Goal: Information Seeking & Learning: Check status

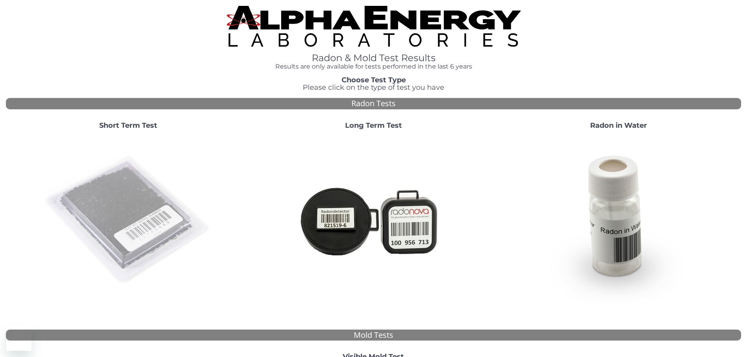
click at [90, 186] on img at bounding box center [128, 220] width 169 height 169
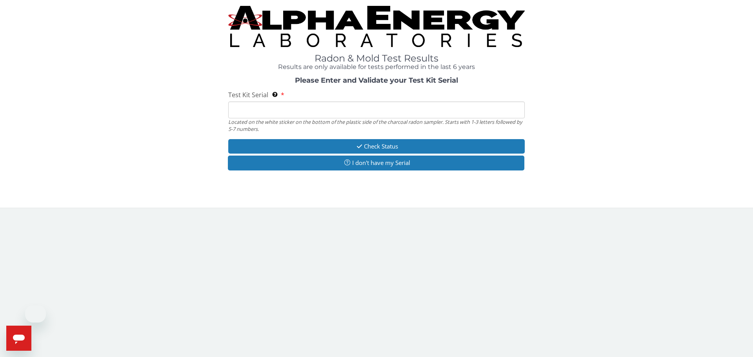
drag, startPoint x: 273, startPoint y: 103, endPoint x: 282, endPoint y: 118, distance: 17.6
click at [274, 103] on input "Test Kit Serial Located on the white sticker on the bottom of the plastic side …" at bounding box center [376, 110] width 297 height 17
paste input "AA751027"
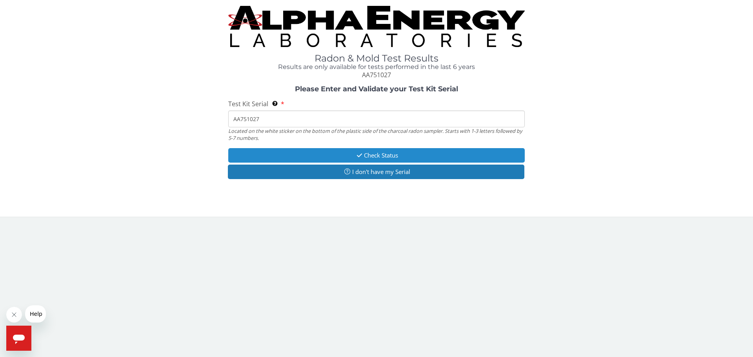
type input "AA751027"
click at [360, 155] on icon "button" at bounding box center [359, 156] width 9 height 6
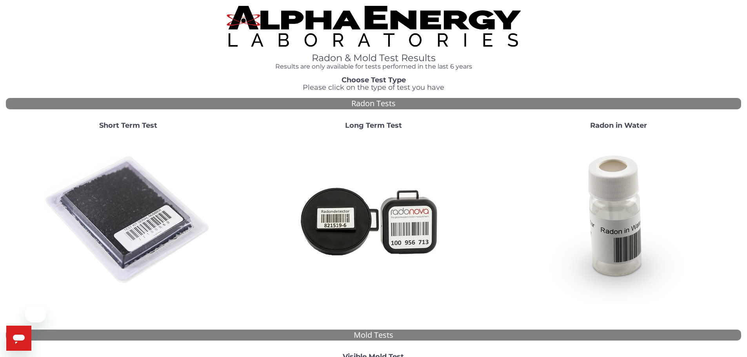
click at [129, 207] on img at bounding box center [128, 220] width 169 height 169
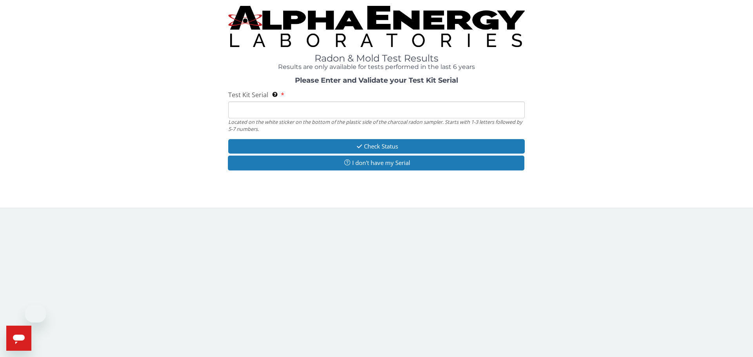
click at [271, 111] on input "Test Kit Serial Located on the white sticker on the bottom of the plastic side …" at bounding box center [376, 110] width 297 height 17
paste input "AA751027"
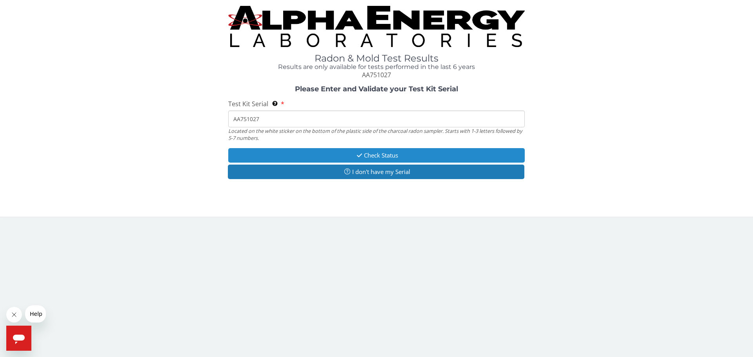
type input "AA751027"
drag, startPoint x: 355, startPoint y: 150, endPoint x: 359, endPoint y: 150, distance: 4.7
click at [355, 150] on button "Check Status" at bounding box center [376, 155] width 297 height 15
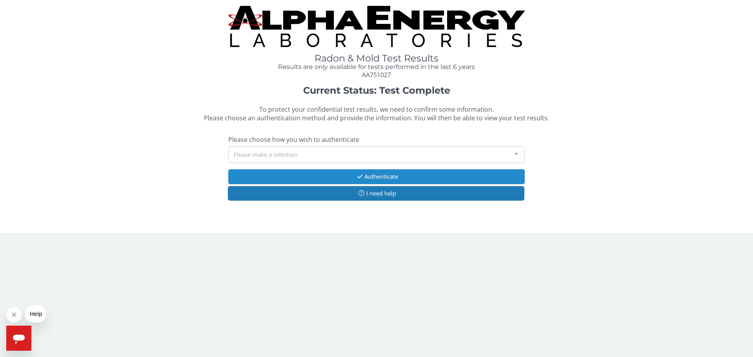
click at [352, 181] on button "Authenticate" at bounding box center [376, 176] width 297 height 15
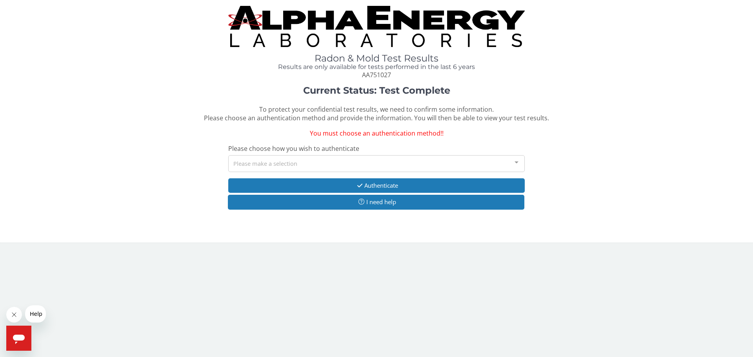
click at [327, 163] on div "Please make a selection" at bounding box center [376, 163] width 297 height 17
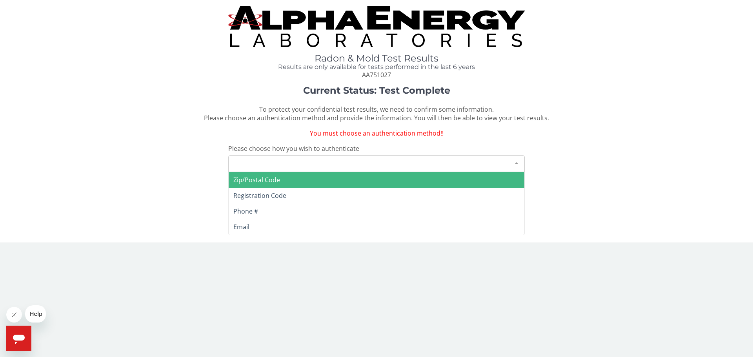
click at [299, 160] on div "Please make a selection" at bounding box center [376, 163] width 297 height 17
click at [295, 172] on div "Please make a selection Zip/Postal Code Registration Code Phone # Email List is…" at bounding box center [376, 163] width 297 height 17
click at [290, 180] on span "Zip/Postal Code" at bounding box center [377, 180] width 296 height 16
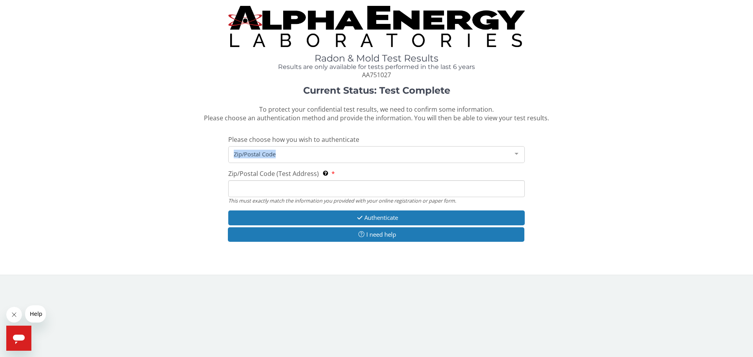
click at [284, 166] on div "Current Status: Test Complete To protect your confidential test results, we nee…" at bounding box center [376, 168] width 741 height 165
click at [280, 190] on input "Zip/Postal Code (Test Address) This must exactly match the information you prov…" at bounding box center [376, 188] width 297 height 17
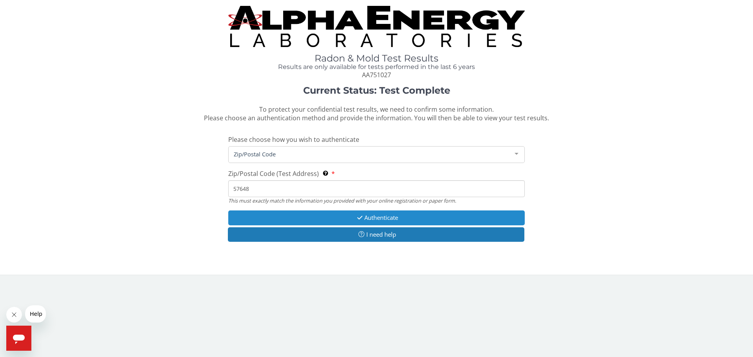
type input "57648"
click at [359, 214] on button "Authenticate" at bounding box center [376, 218] width 297 height 15
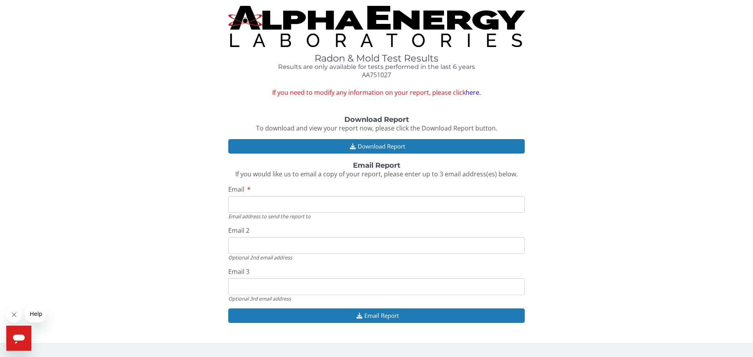
click at [472, 86] on span "If you need to modify any information on your report, please click here." at bounding box center [376, 88] width 297 height 18
click at [472, 93] on link "here." at bounding box center [473, 92] width 15 height 9
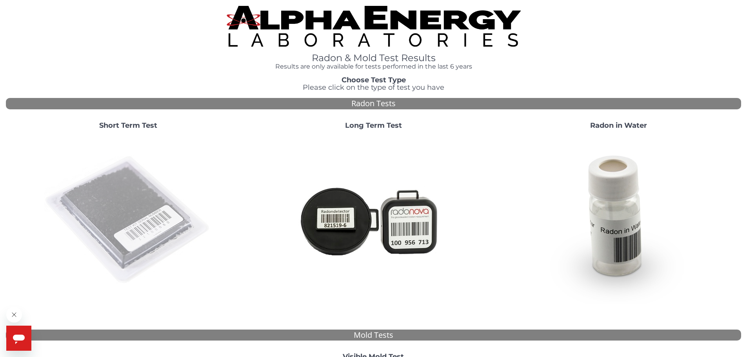
click at [145, 193] on img at bounding box center [128, 220] width 169 height 169
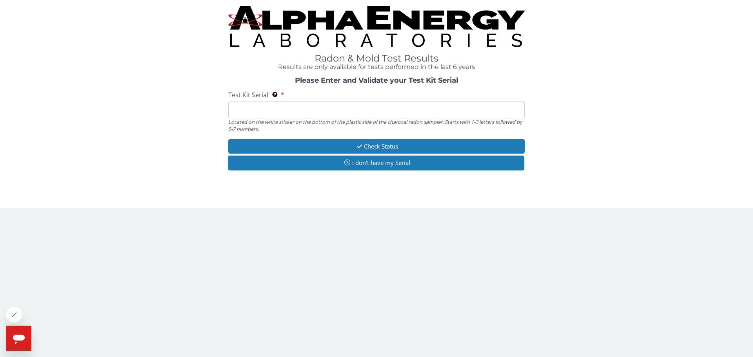
drag, startPoint x: 285, startPoint y: 112, endPoint x: 283, endPoint y: 119, distance: 7.2
click at [285, 112] on input "Test Kit Serial Located on the white sticker on the bottom of the plastic side …" at bounding box center [376, 110] width 297 height 17
paste input "AA751036"
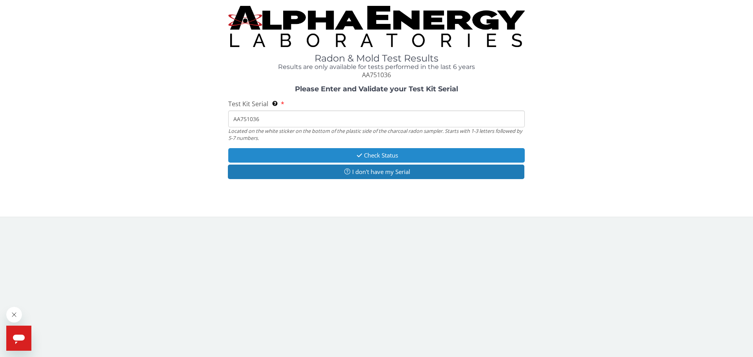
type input "AA751036"
click at [342, 160] on button "Check Status" at bounding box center [376, 155] width 297 height 15
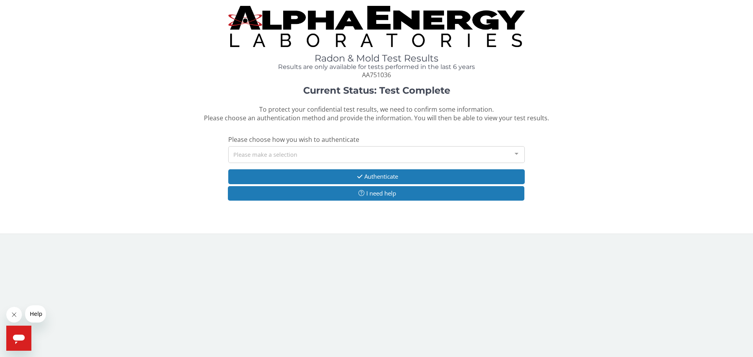
click at [338, 150] on div "Please make a selection" at bounding box center [376, 154] width 297 height 17
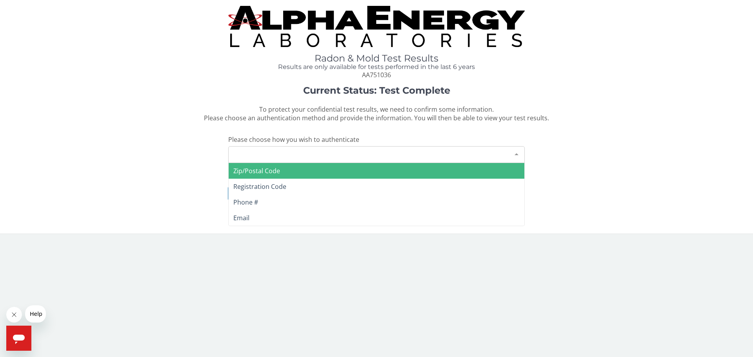
click at [318, 174] on span "Zip/Postal Code" at bounding box center [377, 171] width 296 height 16
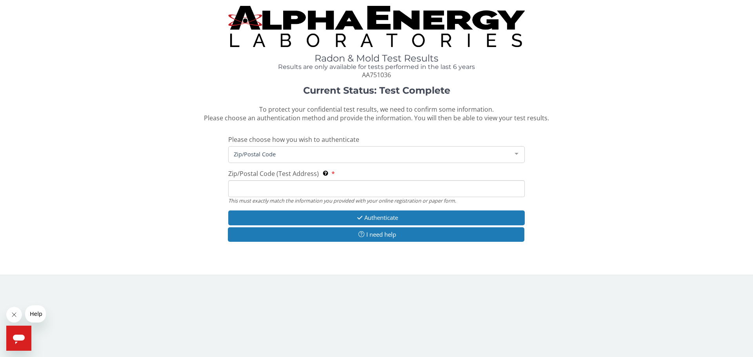
click at [299, 188] on input "Zip/Postal Code (Test Address) This must exactly match the information you prov…" at bounding box center [376, 188] width 297 height 17
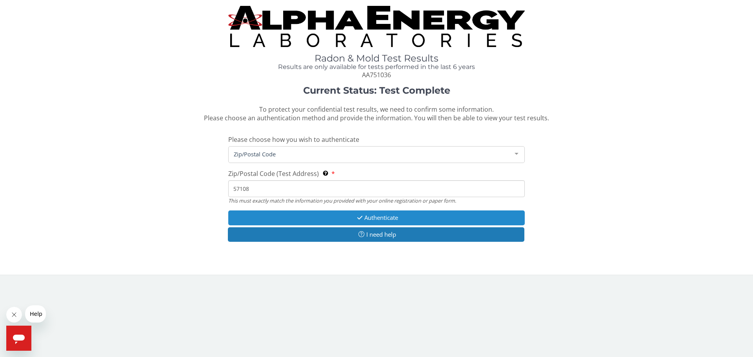
type input "57108"
click at [380, 219] on button "Authenticate" at bounding box center [376, 218] width 297 height 15
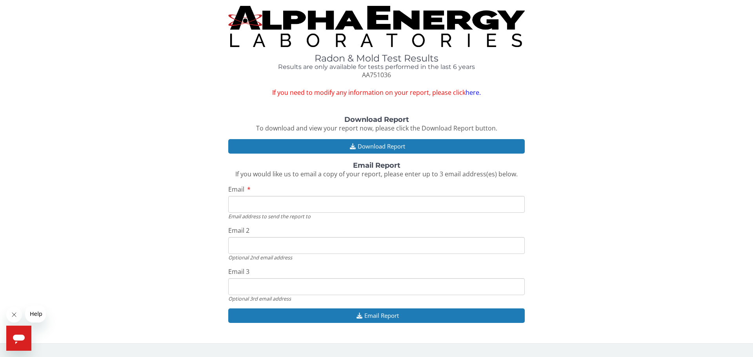
click at [472, 91] on link "here." at bounding box center [473, 92] width 15 height 9
